Goal: Find contact information: Find contact information

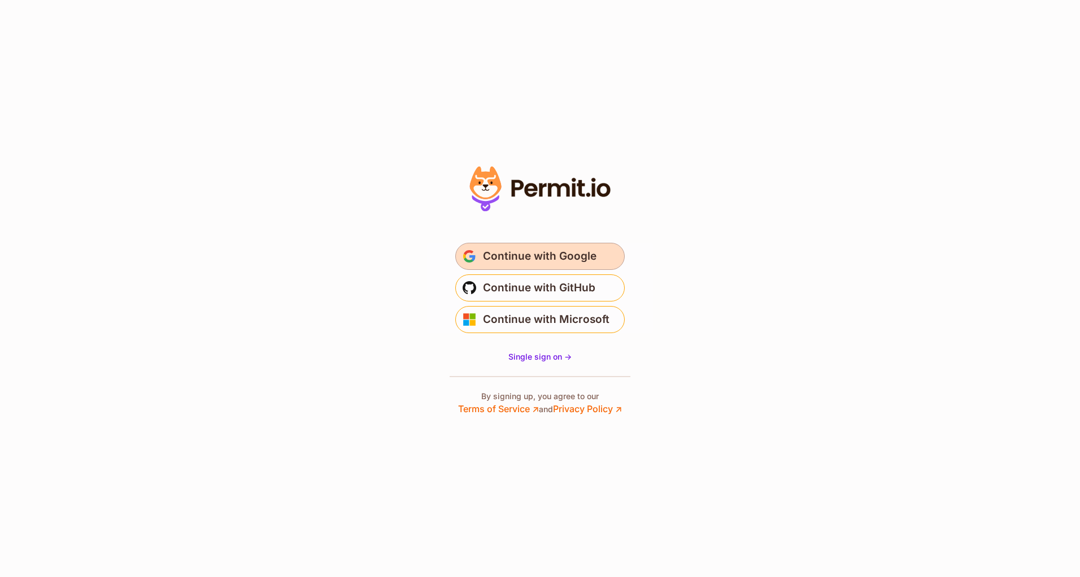
click at [530, 264] on span "Continue with Google" at bounding box center [540, 256] width 114 height 18
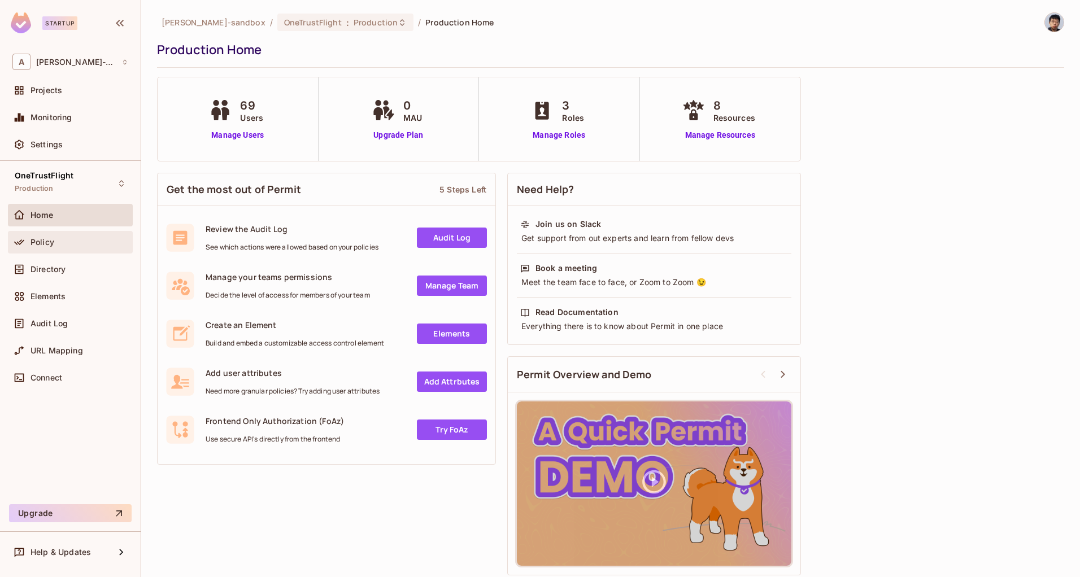
click at [59, 248] on div "Policy" at bounding box center [70, 243] width 116 height 14
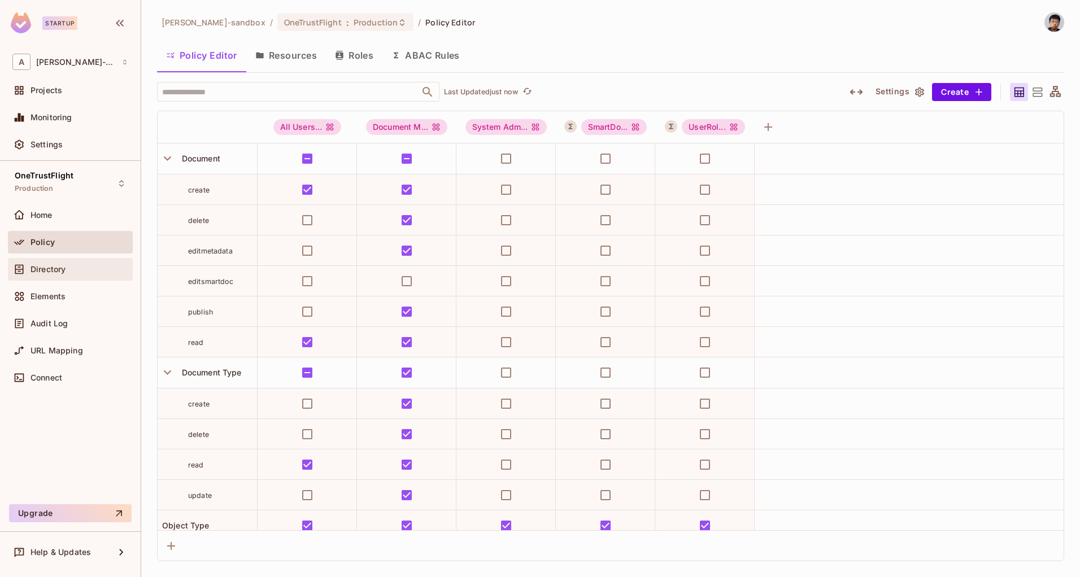
click at [76, 262] on div "Directory" at bounding box center [70, 269] width 125 height 23
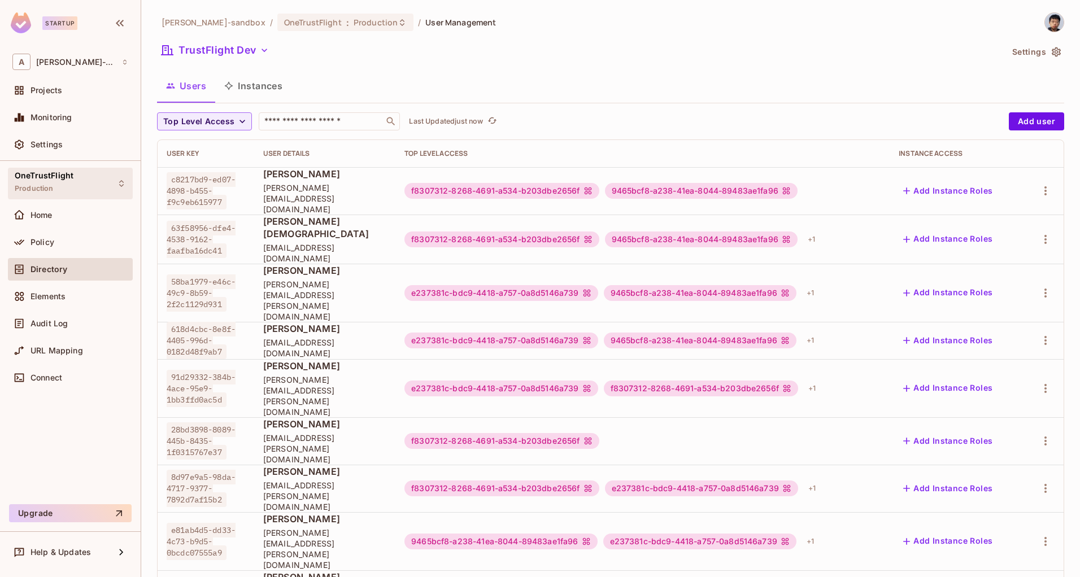
click at [89, 184] on div "OneTrustFlight Production" at bounding box center [70, 183] width 125 height 31
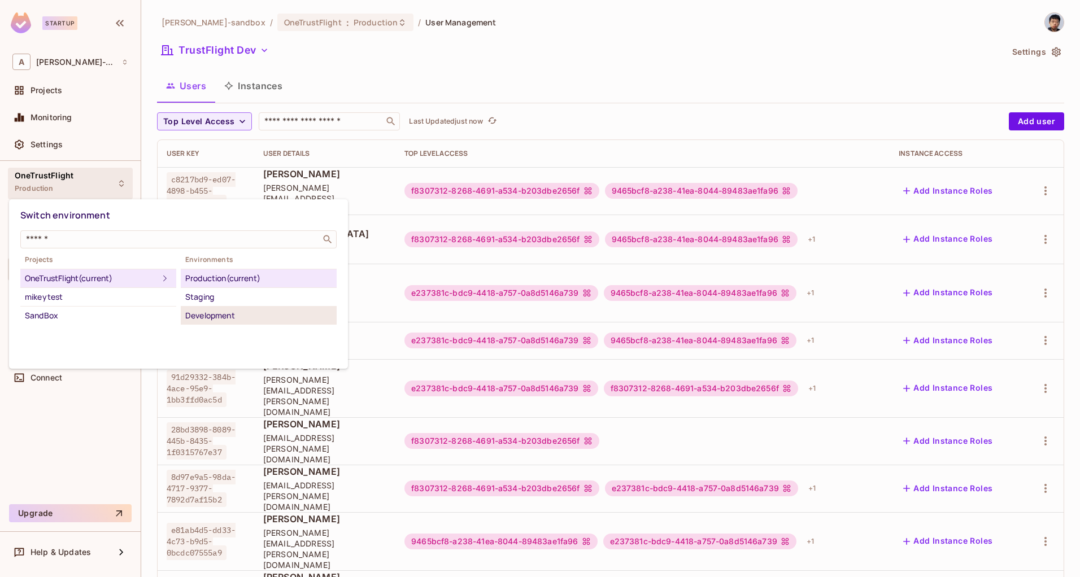
click at [229, 316] on div "Development" at bounding box center [258, 316] width 147 height 14
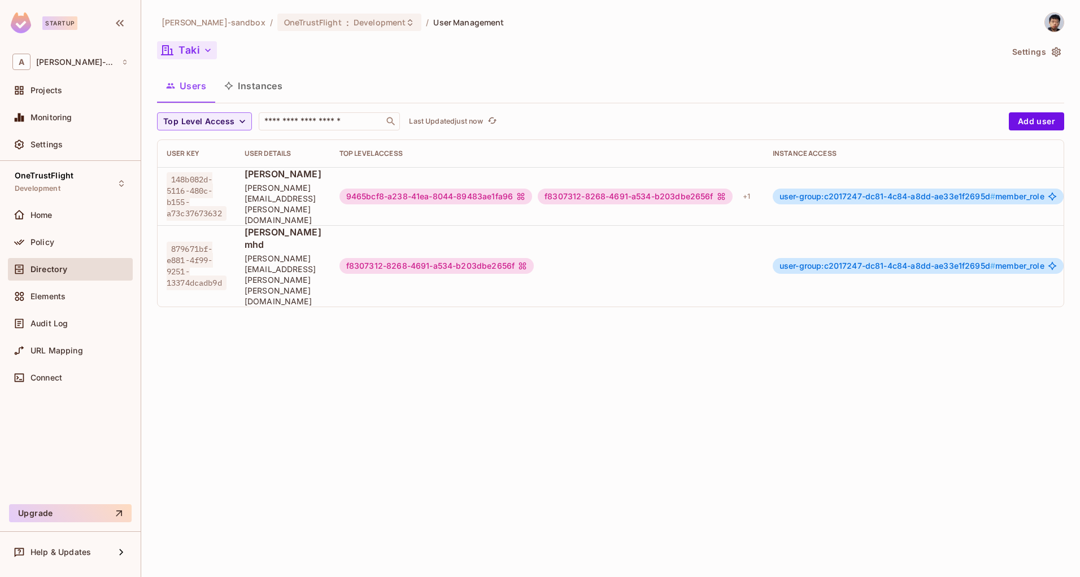
click at [206, 55] on icon "button" at bounding box center [207, 50] width 11 height 11
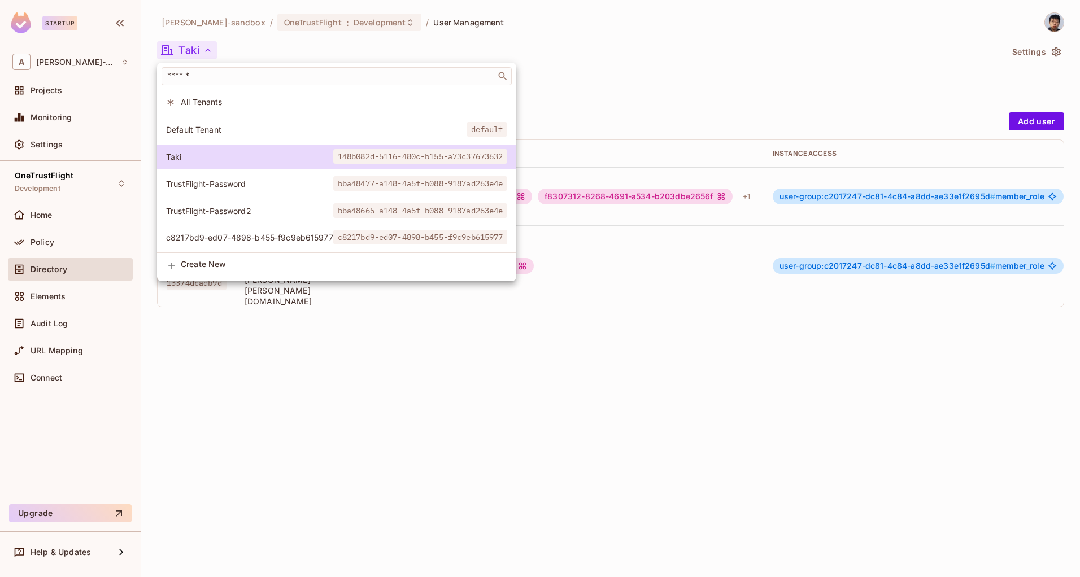
scroll to position [3, 0]
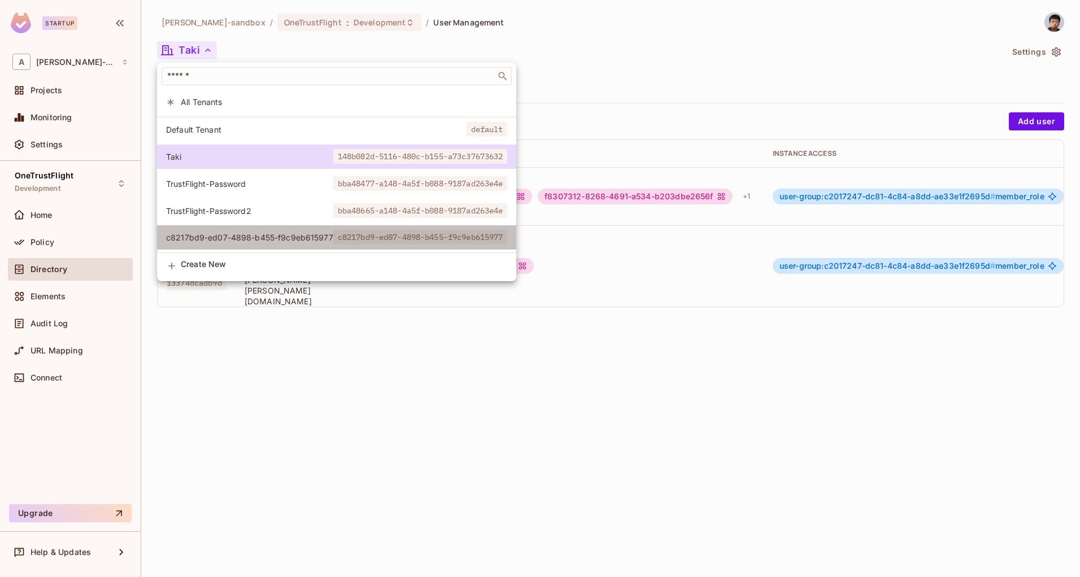
click at [253, 228] on li "c8217bd9-ed07-4898-b455-f9c9eb615977 c8217bd9-ed07-4898-b455-f9c9eb615977" at bounding box center [336, 237] width 359 height 24
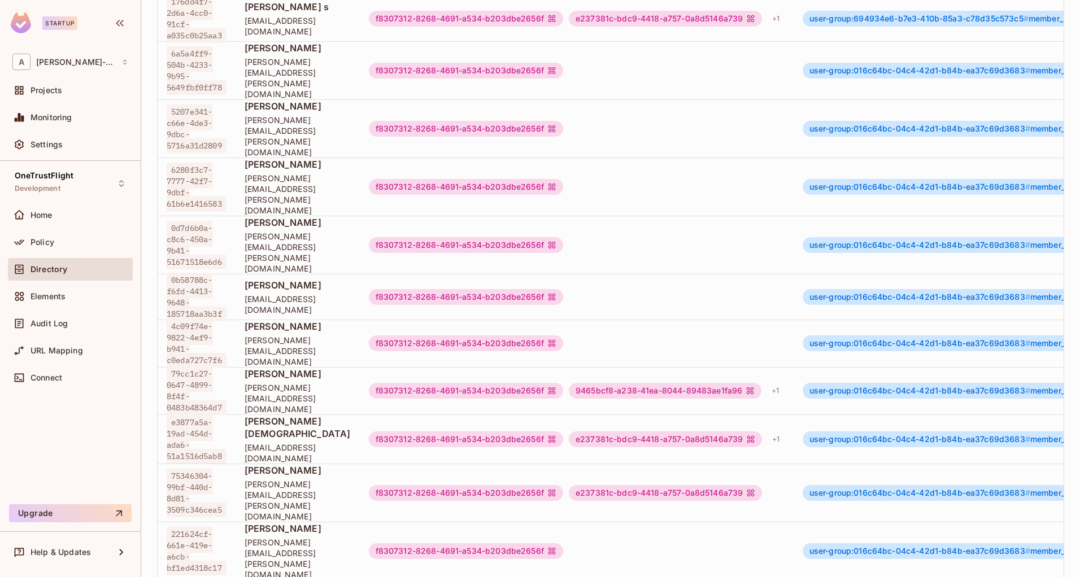
scroll to position [0, 0]
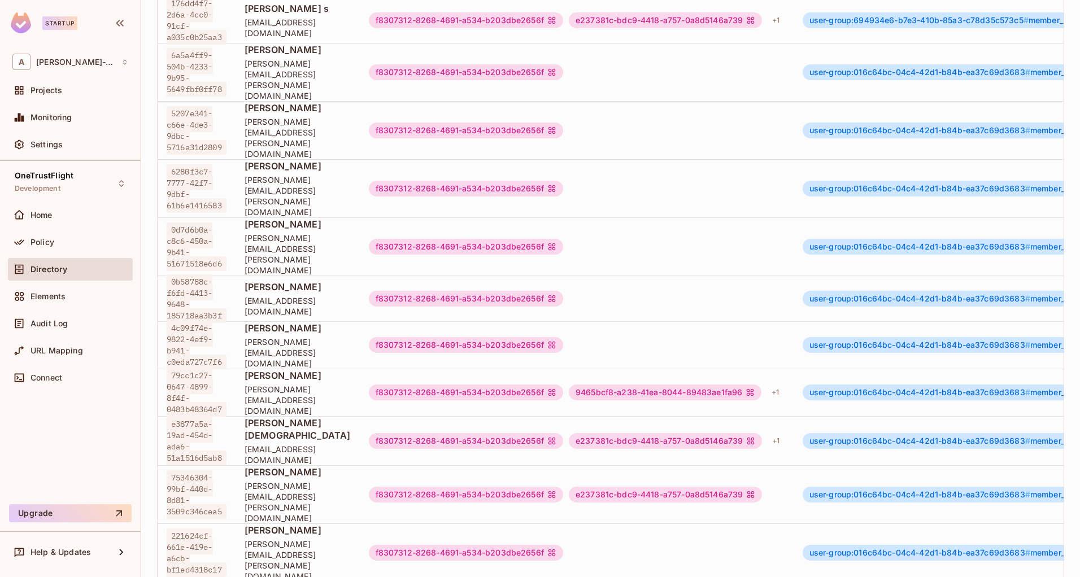
drag, startPoint x: 246, startPoint y: 516, endPoint x: 372, endPoint y: 514, distance: 125.4
copy span "[PERSON_NAME][EMAIL_ADDRESS][PERSON_NAME][DOMAIN_NAME]"
